Goal: Task Accomplishment & Management: Manage account settings

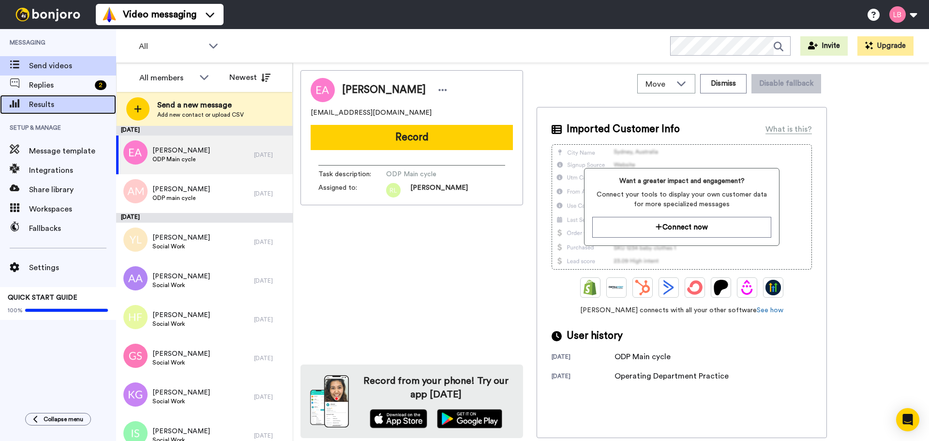
click at [52, 103] on span "Results" at bounding box center [72, 105] width 87 height 12
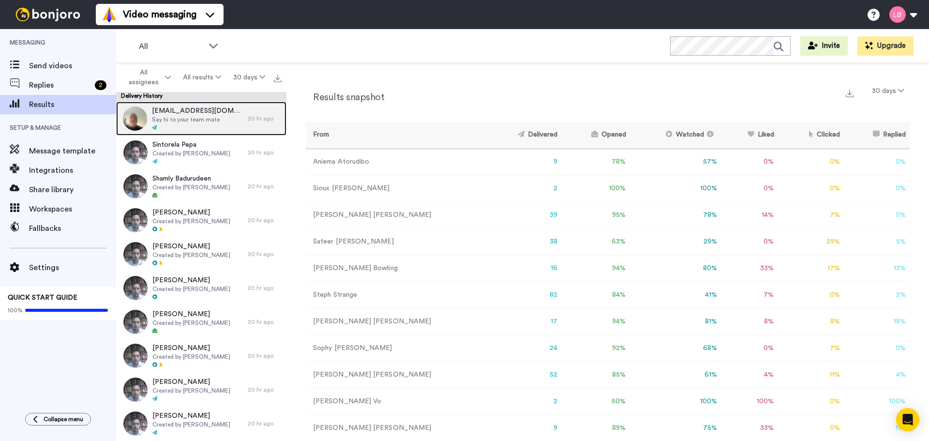
click at [171, 104] on div "oli+uniofbedfordshire@bonjoro.com Say hi to your team mate" at bounding box center [182, 119] width 132 height 34
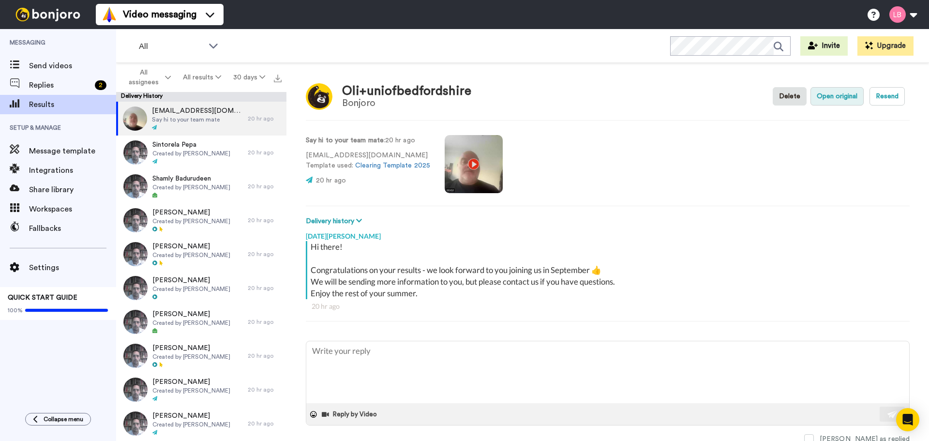
click at [832, 97] on button "Open original" at bounding box center [836, 96] width 53 height 18
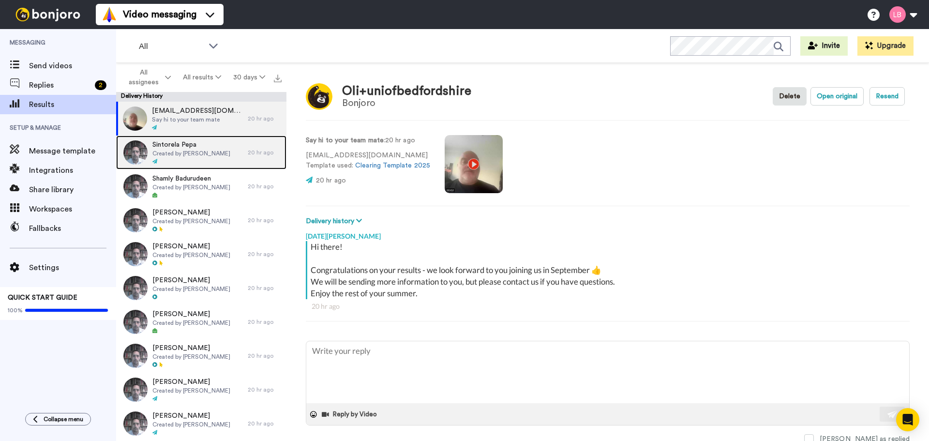
click at [153, 160] on icon at bounding box center [154, 161] width 5 height 5
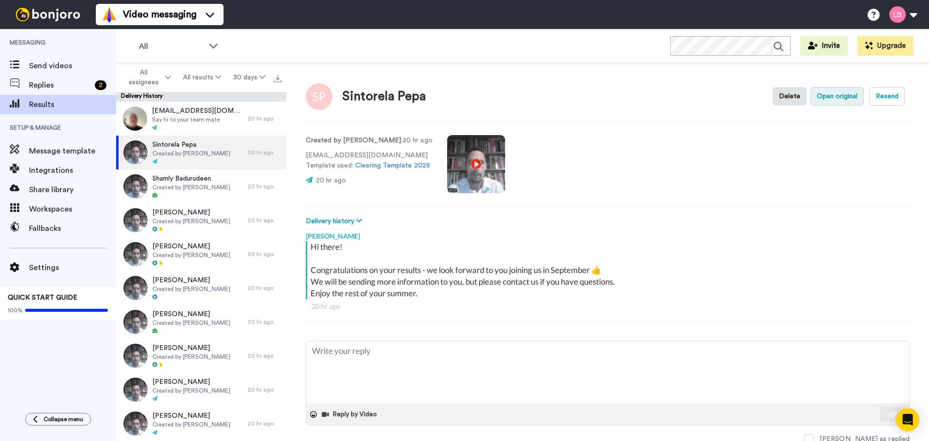
click at [846, 94] on button "Open original" at bounding box center [836, 96] width 53 height 18
type textarea "x"
click at [37, 100] on span "Results" at bounding box center [72, 105] width 87 height 12
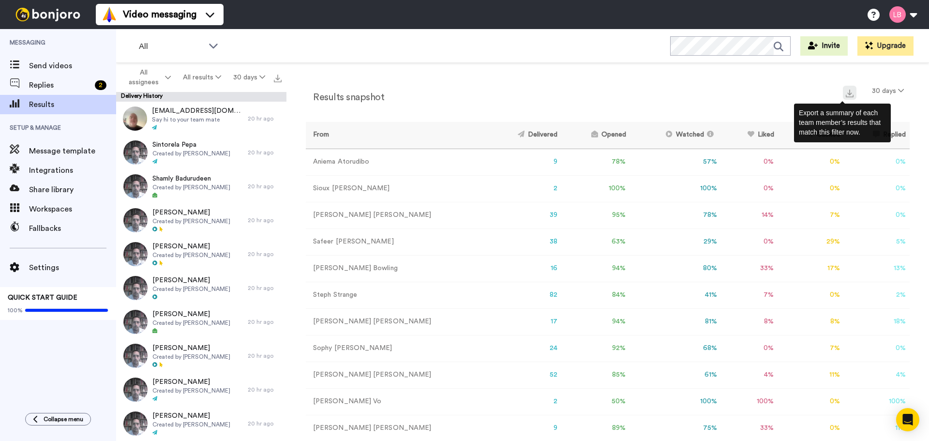
click at [846, 96] on img at bounding box center [850, 93] width 8 height 8
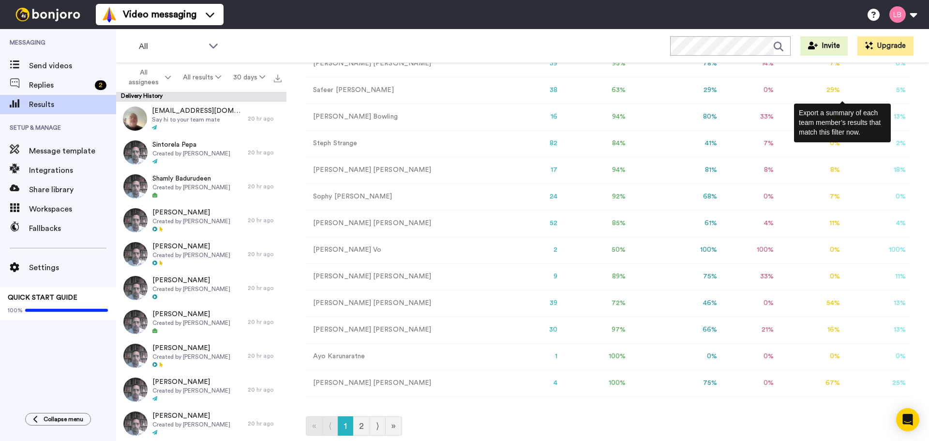
scroll to position [154, 0]
click at [364, 426] on link "2" at bounding box center [361, 423] width 17 height 19
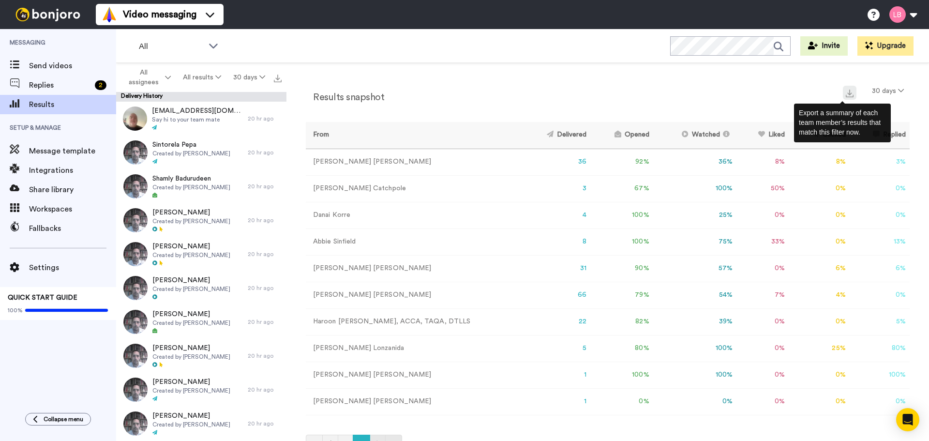
click at [846, 97] on img at bounding box center [850, 93] width 8 height 8
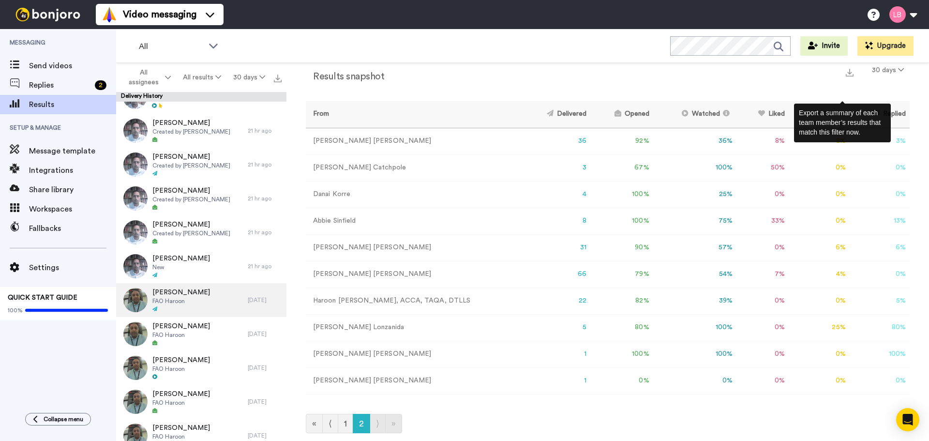
scroll to position [484, 0]
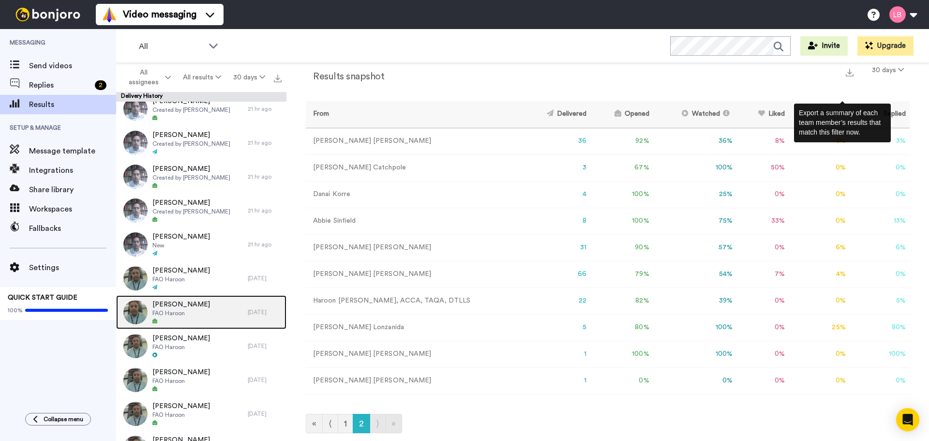
click at [199, 314] on span "FAO Haroon" at bounding box center [181, 313] width 58 height 8
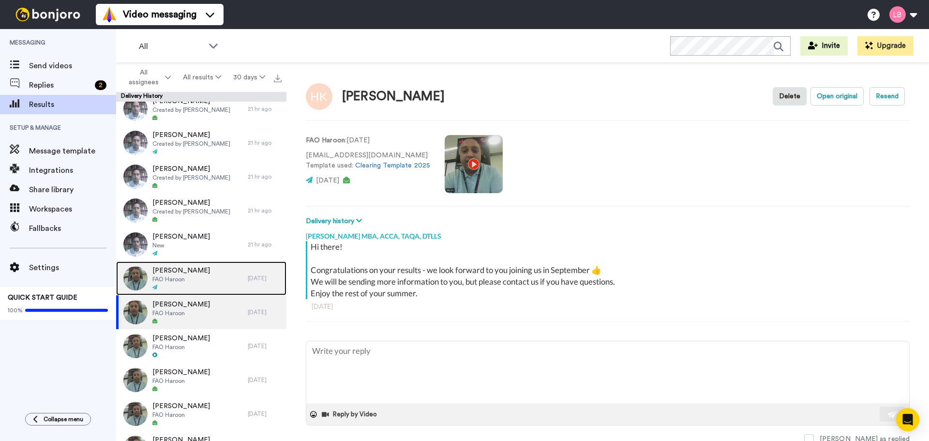
click at [199, 282] on span "FAO Haroon" at bounding box center [181, 279] width 58 height 8
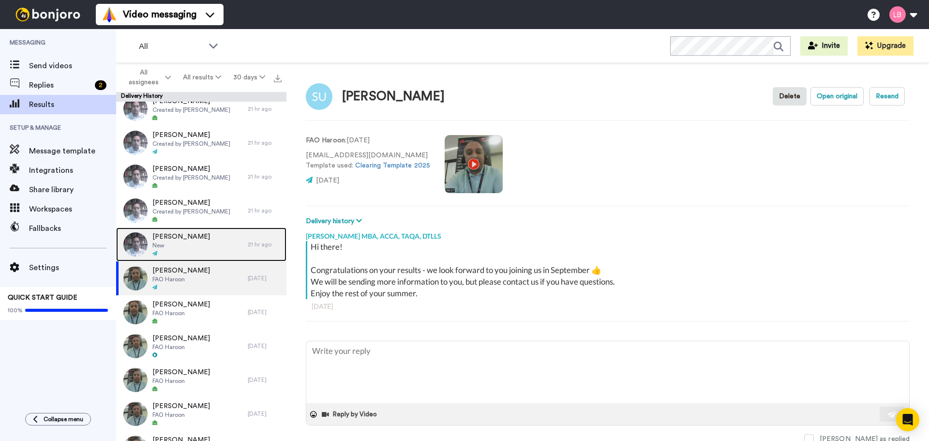
click at [199, 256] on div at bounding box center [181, 253] width 58 height 7
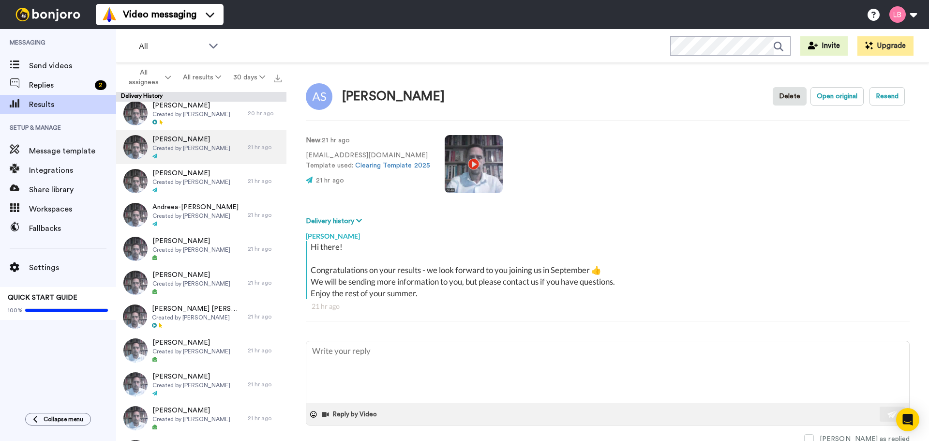
scroll to position [242, 0]
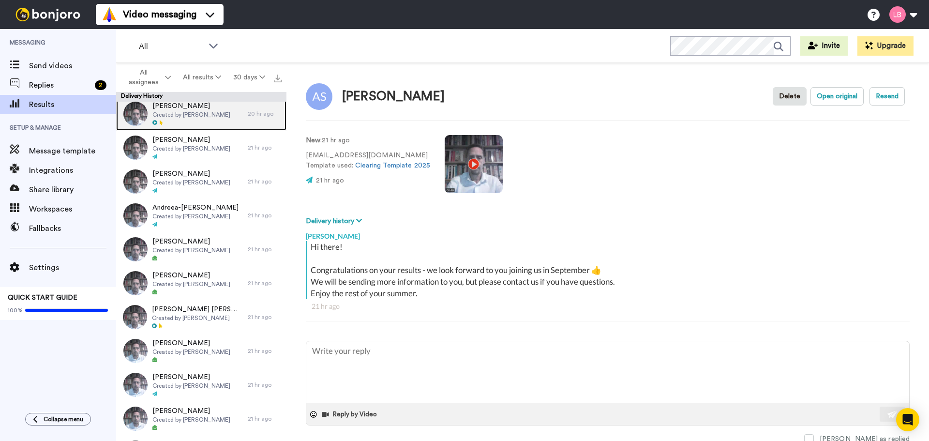
click at [208, 119] on div "Felicity Amponsah Created by Lee Smith-Dennis" at bounding box center [191, 113] width 78 height 25
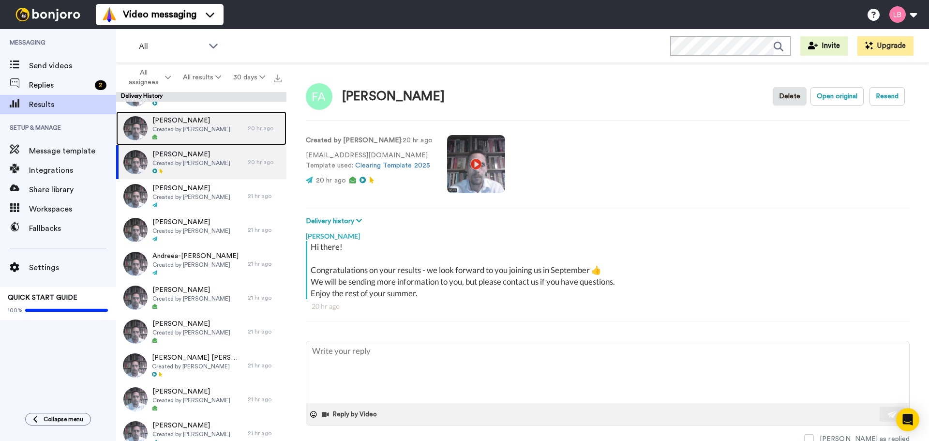
click at [208, 127] on span "Created by Lee Smith-Dennis" at bounding box center [191, 129] width 78 height 8
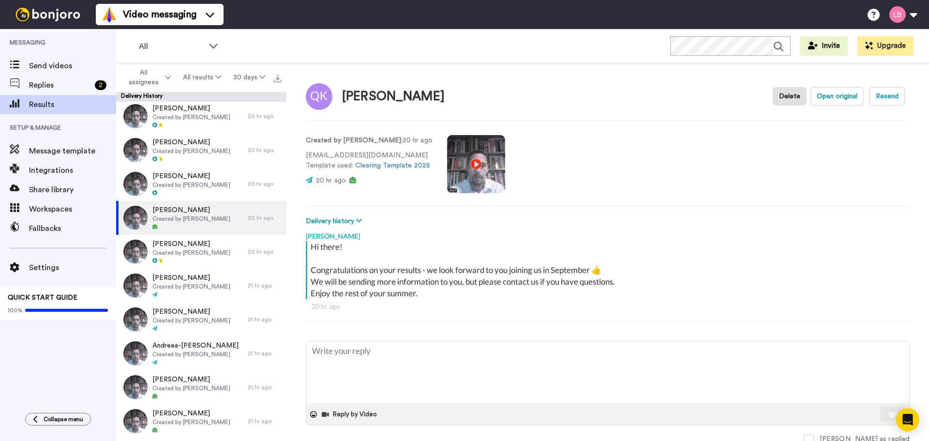
scroll to position [97, 0]
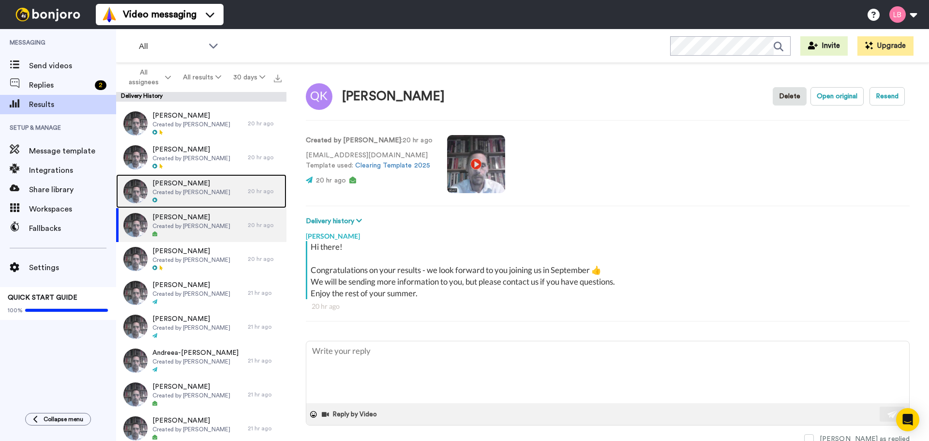
click at [195, 197] on div at bounding box center [191, 200] width 78 height 7
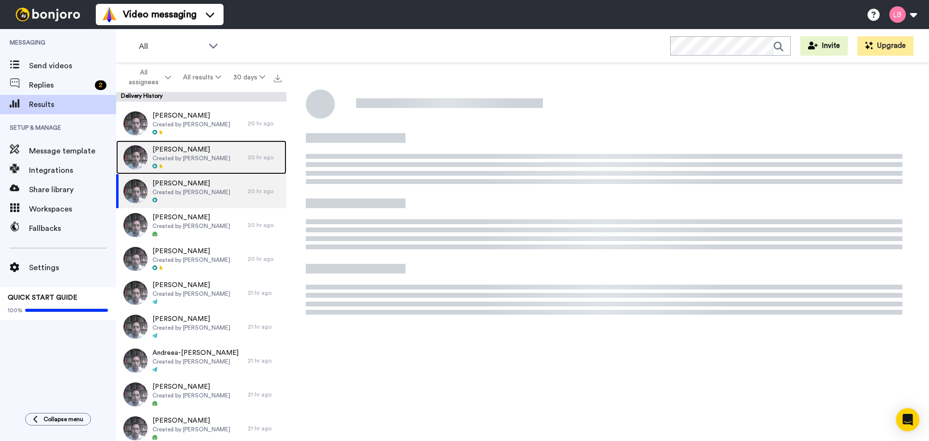
click at [193, 162] on div "Thanisha Ahmed Created by Lee Smith-Dennis" at bounding box center [191, 157] width 78 height 25
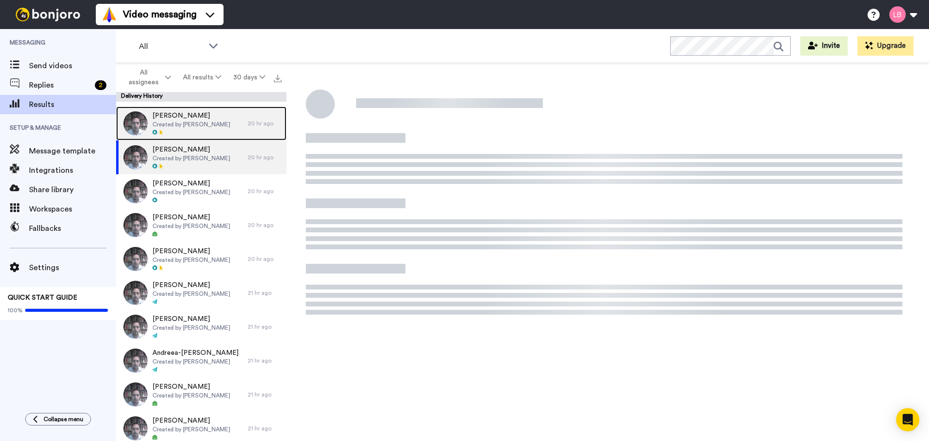
click at [194, 125] on span "Created by Lee Smith-Dennis" at bounding box center [191, 124] width 78 height 8
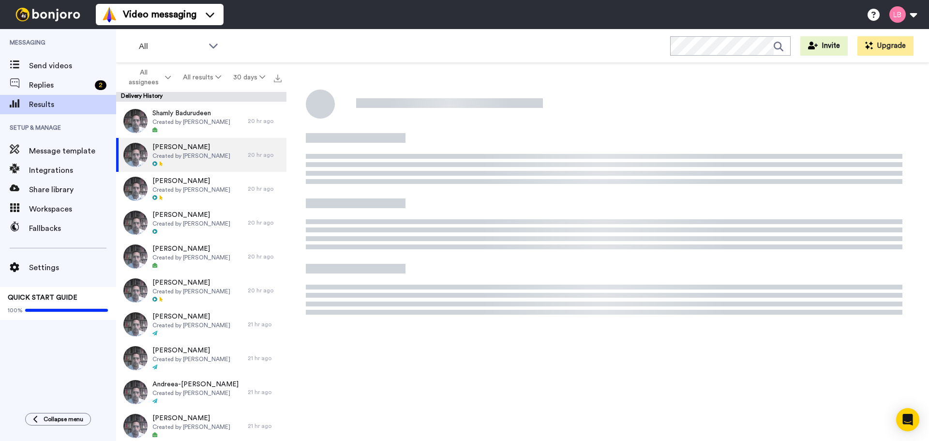
scroll to position [48, 0]
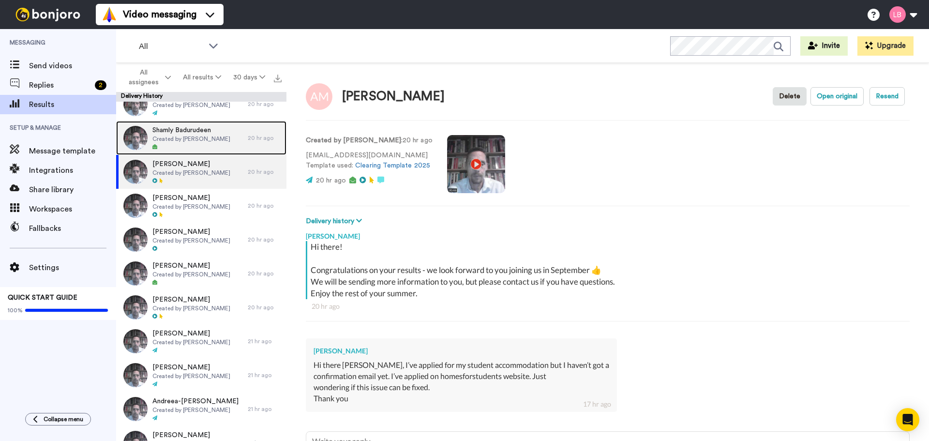
click at [195, 138] on span "Created by Lee Smith-Dennis" at bounding box center [191, 139] width 78 height 8
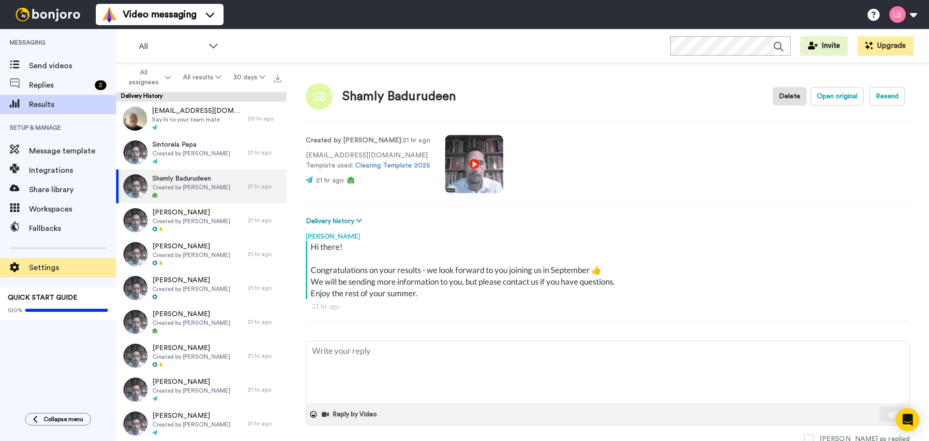
type textarea "x"
drag, startPoint x: 45, startPoint y: 258, endPoint x: 45, endPoint y: 274, distance: 16.0
click at [45, 274] on div "Settings" at bounding box center [58, 267] width 116 height 19
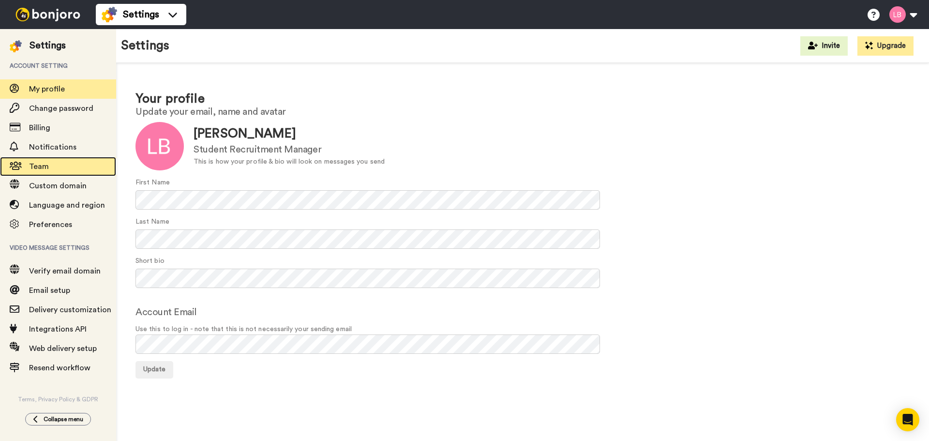
click at [47, 163] on span "Team" at bounding box center [39, 167] width 20 height 8
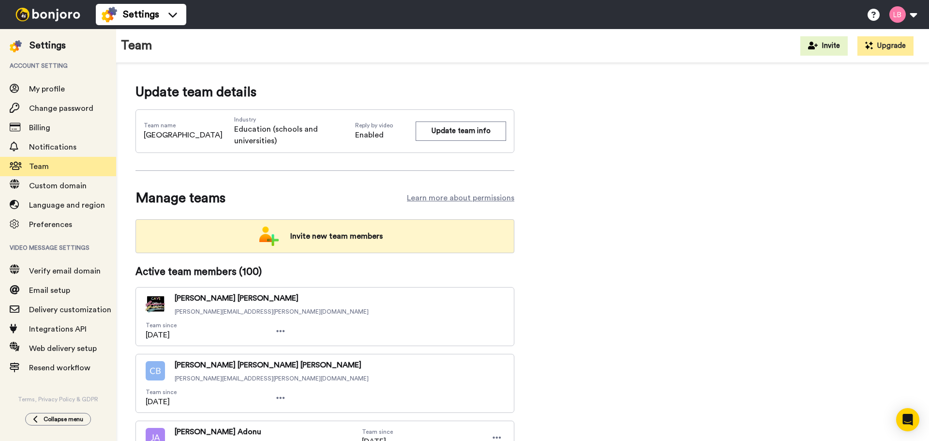
click at [331, 239] on span "Invite new team members" at bounding box center [336, 235] width 108 height 19
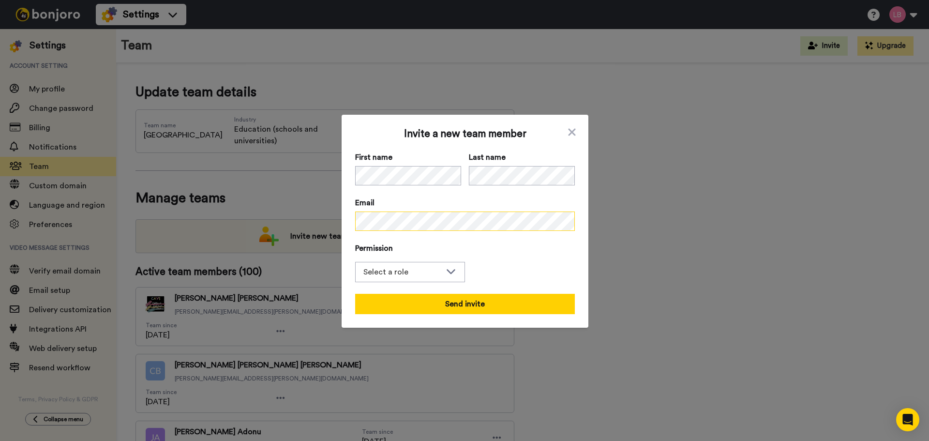
click at [291, 203] on div "Invite a new team member First name Last name Email Permission Select a role Ad…" at bounding box center [464, 220] width 929 height 441
click at [397, 276] on div "Select a role" at bounding box center [402, 272] width 78 height 12
click at [397, 302] on span "Filmer" at bounding box center [379, 308] width 49 height 12
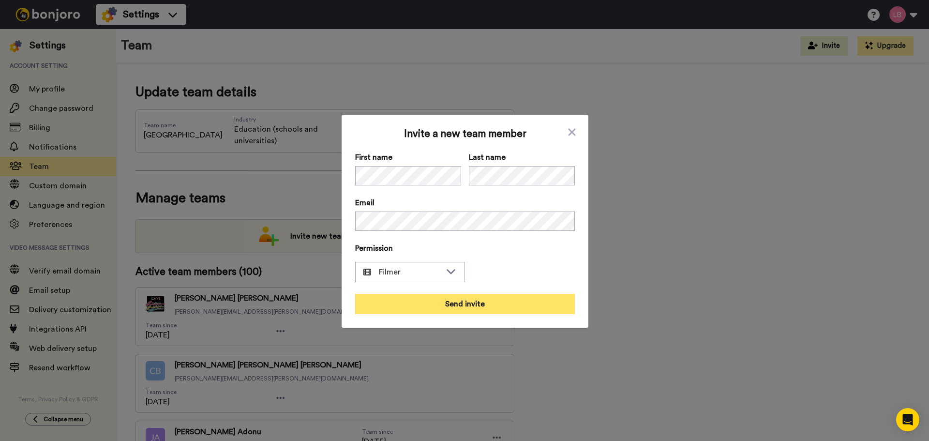
click at [397, 303] on button "Send invite" at bounding box center [465, 304] width 220 height 20
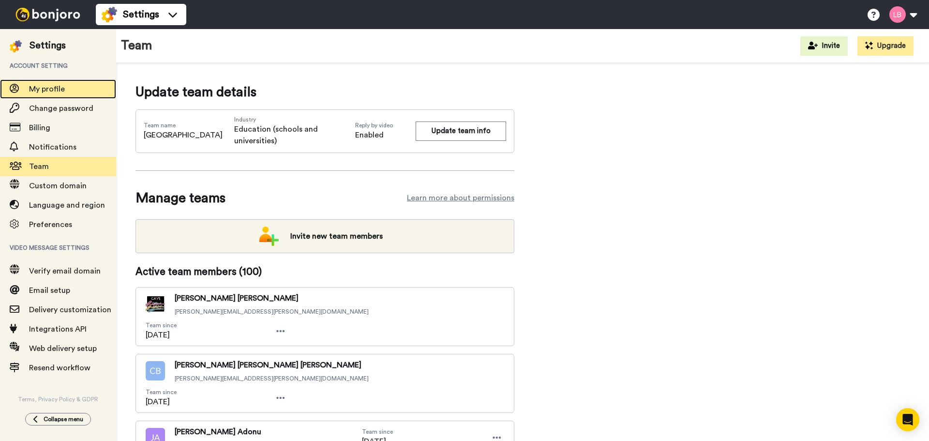
click at [23, 82] on div at bounding box center [14, 89] width 29 height 14
